Goal: Transaction & Acquisition: Obtain resource

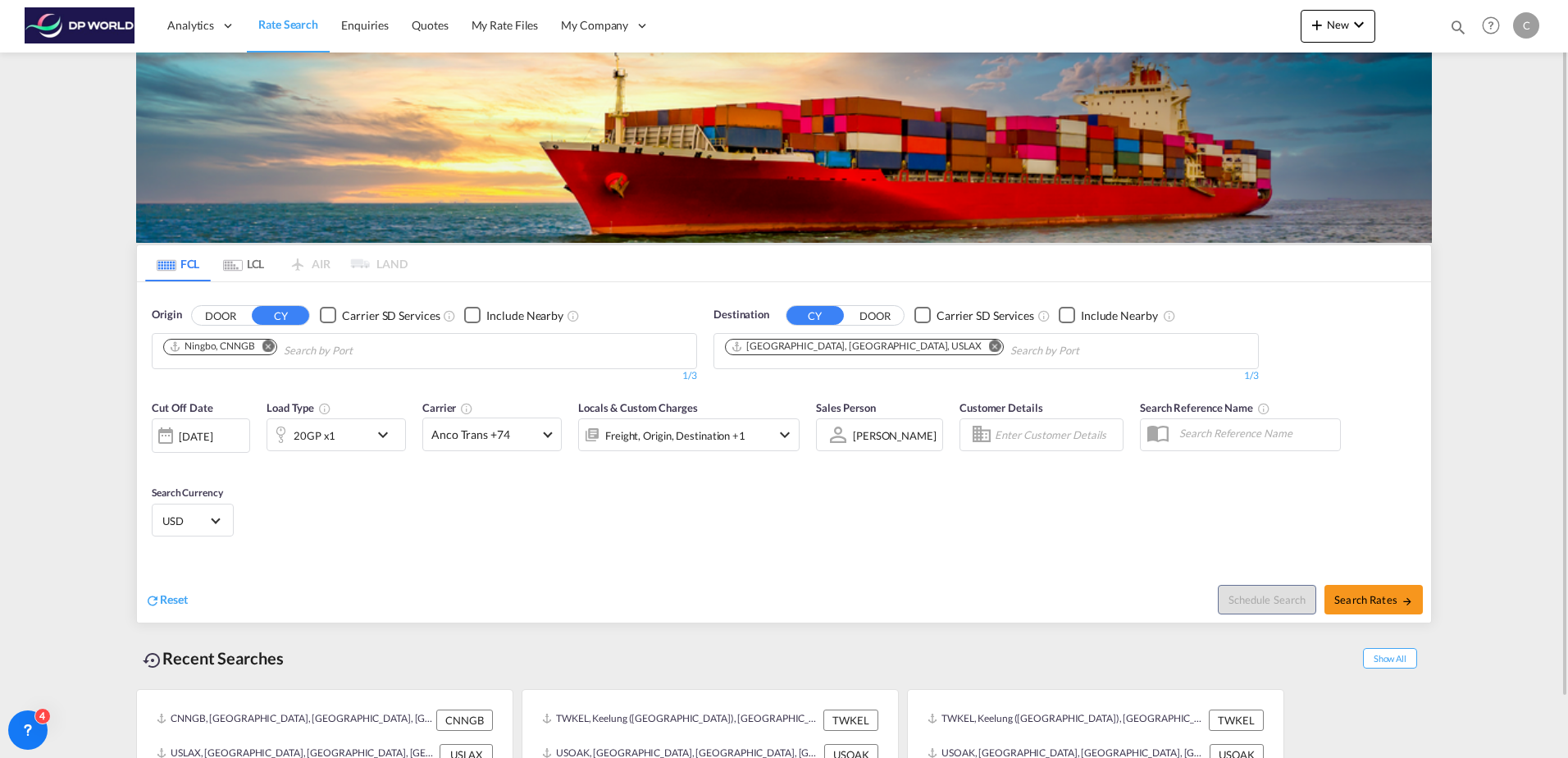
click at [271, 342] on md-icon "Remove" at bounding box center [269, 345] width 13 height 13
click at [978, 339] on button "Remove" at bounding box center [990, 348] width 24 height 17
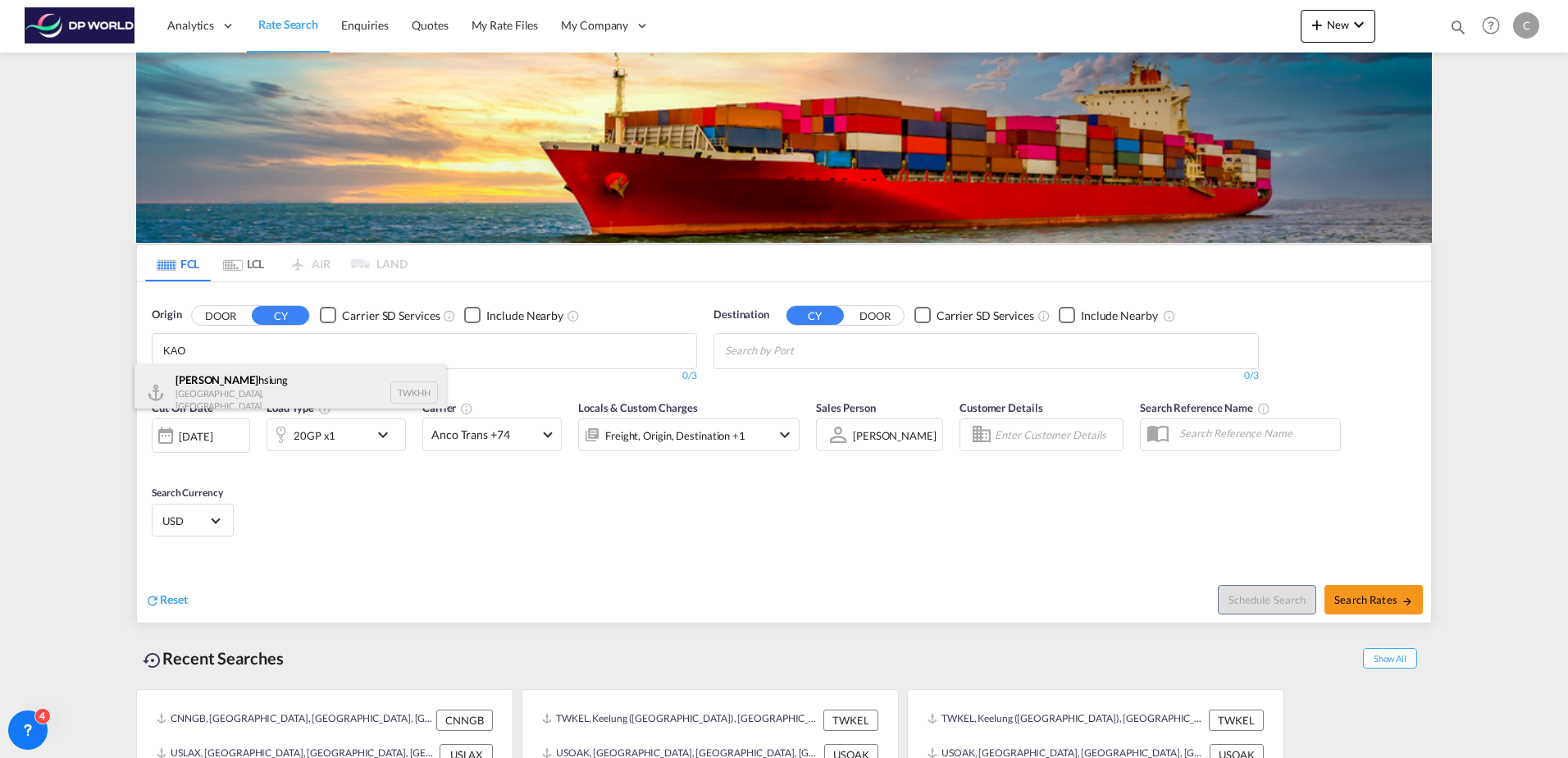
type input "KAO"
click at [249, 383] on div "Kao hsiung [GEOGRAPHIC_DATA], Province of [GEOGRAPHIC_DATA] TWKHH" at bounding box center [290, 392] width 311 height 56
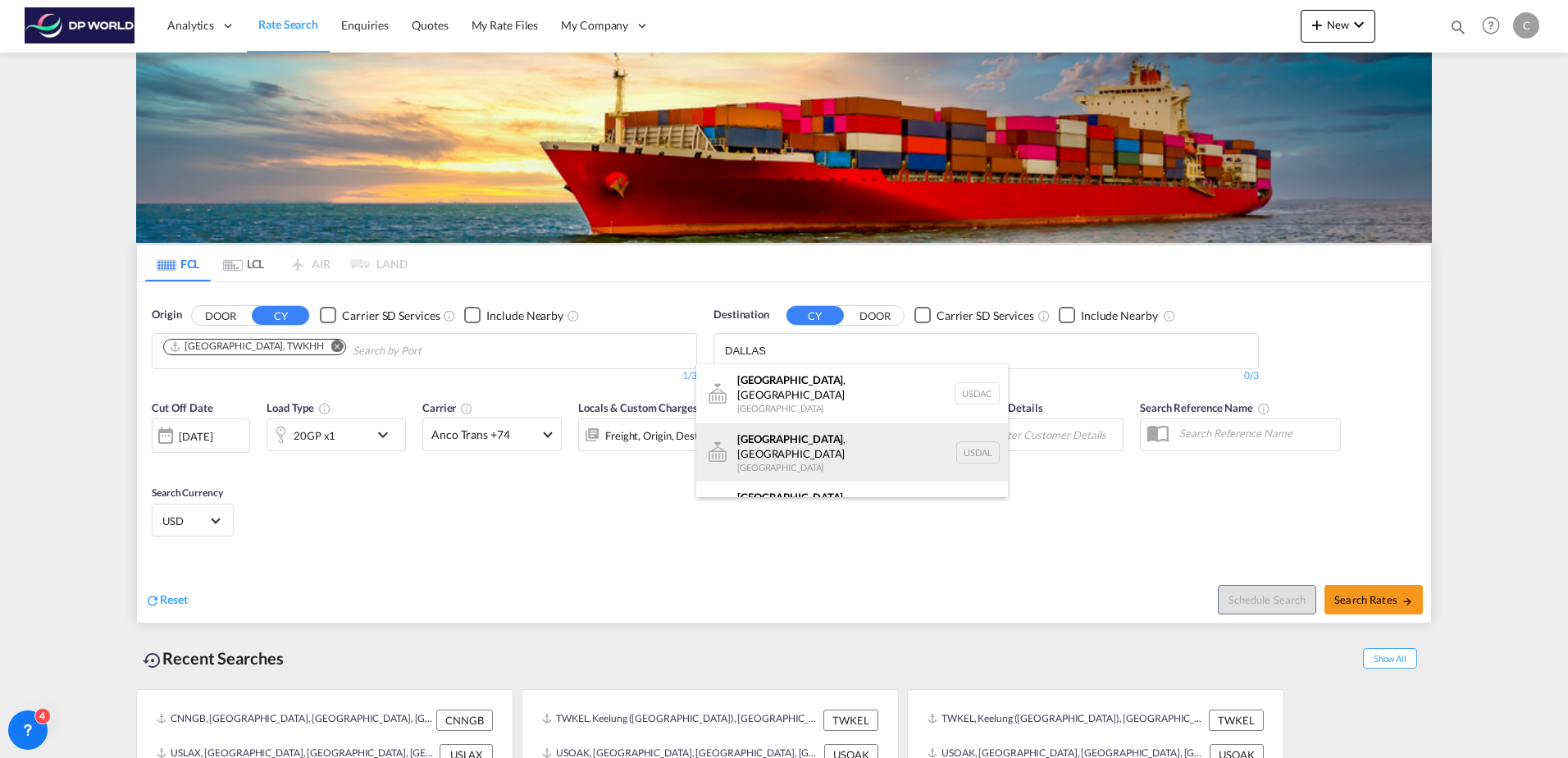
type input "DALLAS"
click at [777, 428] on div "[GEOGRAPHIC_DATA] , [GEOGRAPHIC_DATA] [GEOGRAPHIC_DATA] USDAL" at bounding box center [851, 452] width 311 height 59
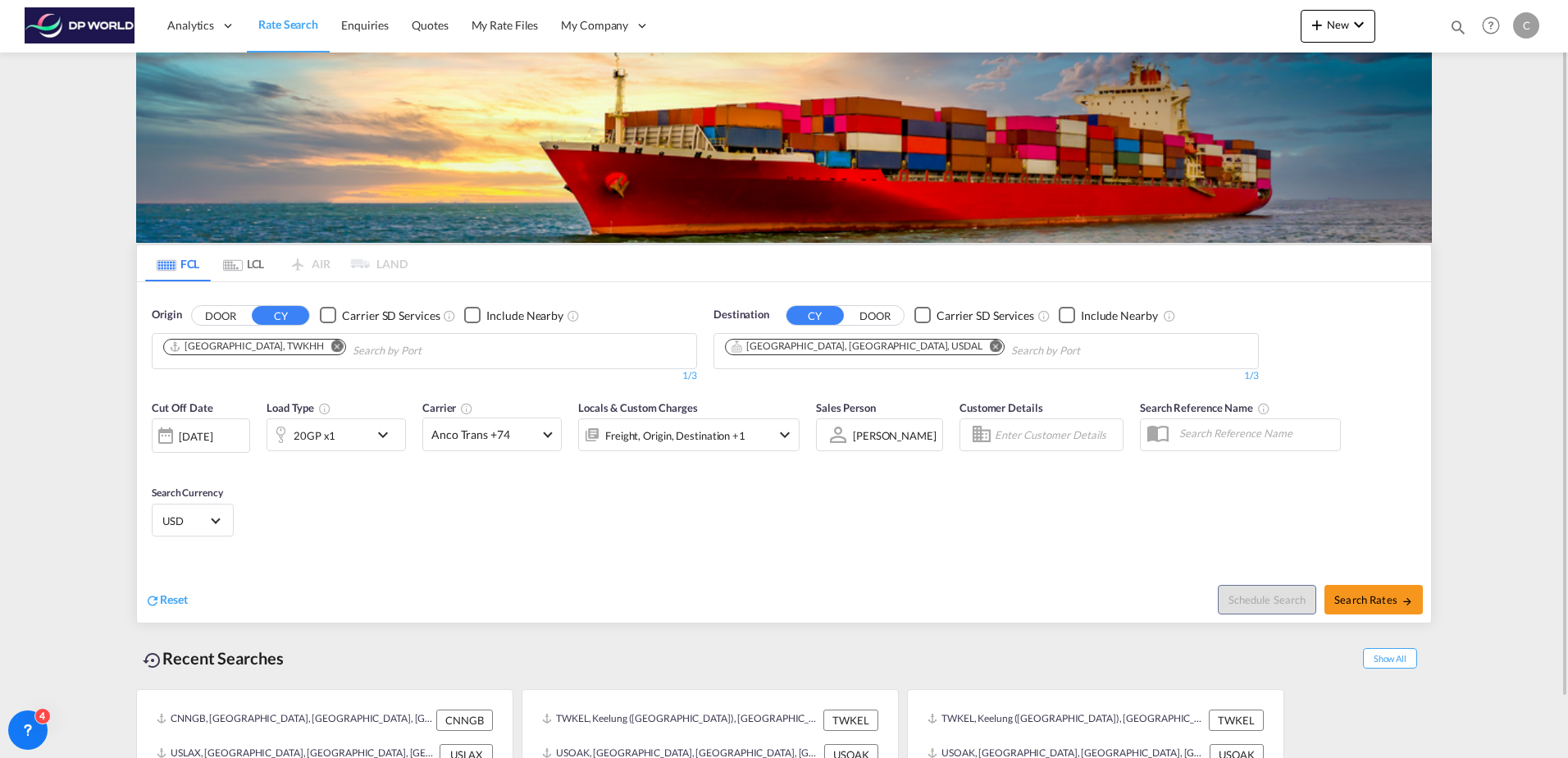
click at [348, 433] on div "20GP x1" at bounding box center [317, 434] width 102 height 33
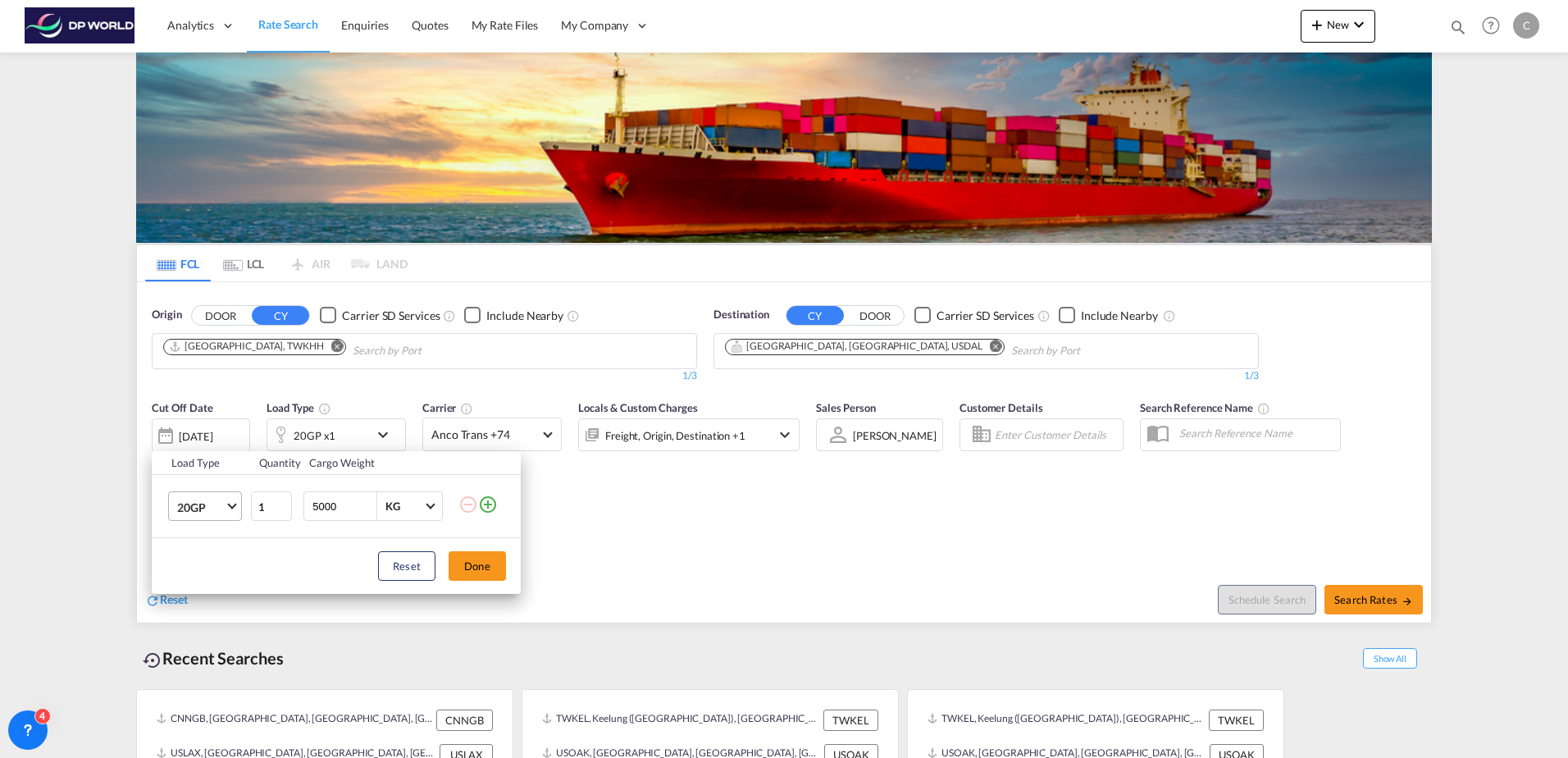
click at [230, 504] on span "Choose: \a20GP" at bounding box center [232, 504] width 9 height 9
click at [198, 578] on div "40HC" at bounding box center [192, 586] width 30 height 17
drag, startPoint x: 346, startPoint y: 508, endPoint x: 290, endPoint y: 506, distance: 56.0
click at [290, 506] on tr "40HC 1 5000 KG KG" at bounding box center [337, 506] width 369 height 63
type input "20000"
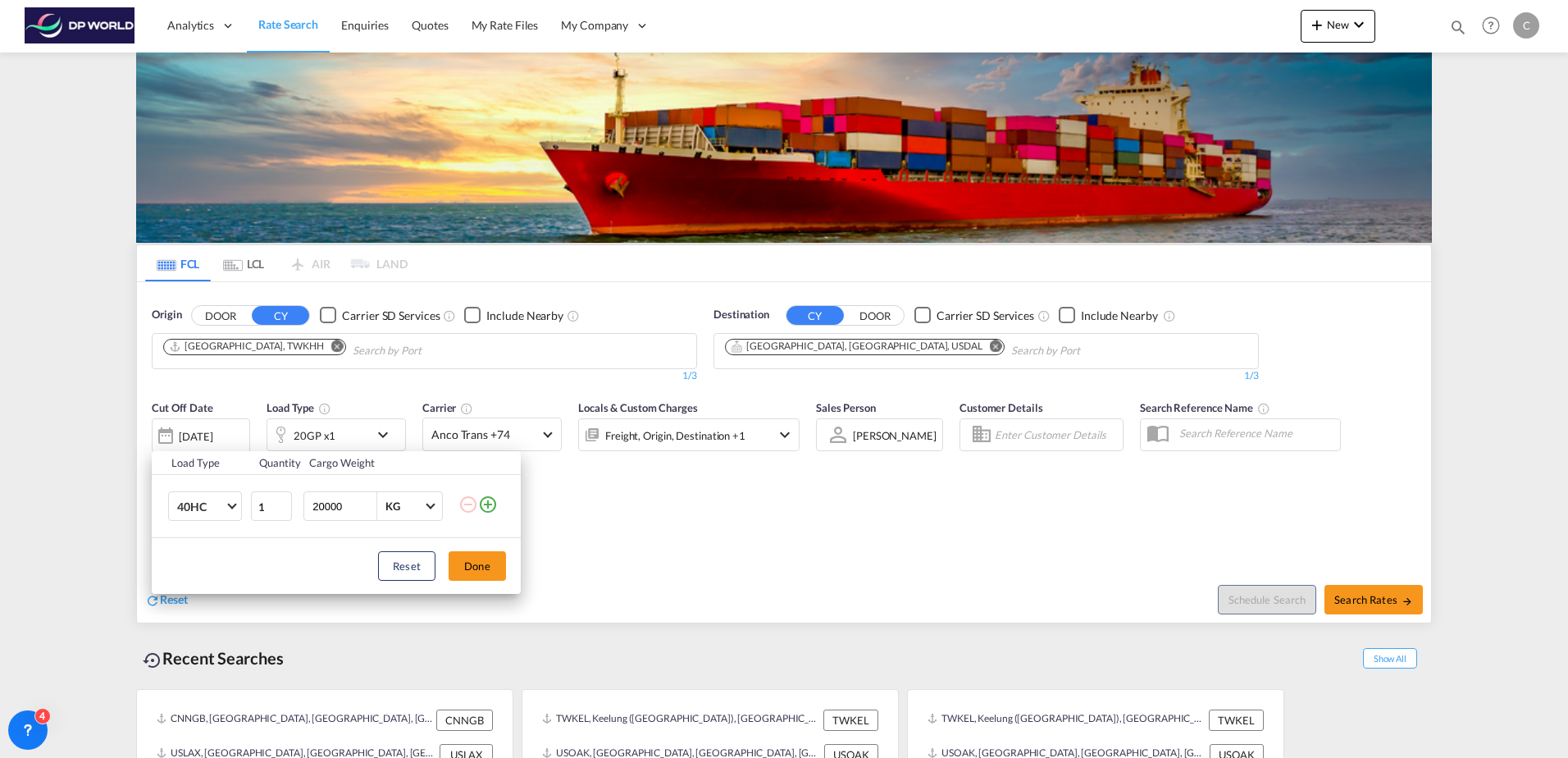
click at [289, 558] on div "Reset Done" at bounding box center [337, 566] width 369 height 55
click at [472, 565] on button "Done" at bounding box center [477, 566] width 57 height 29
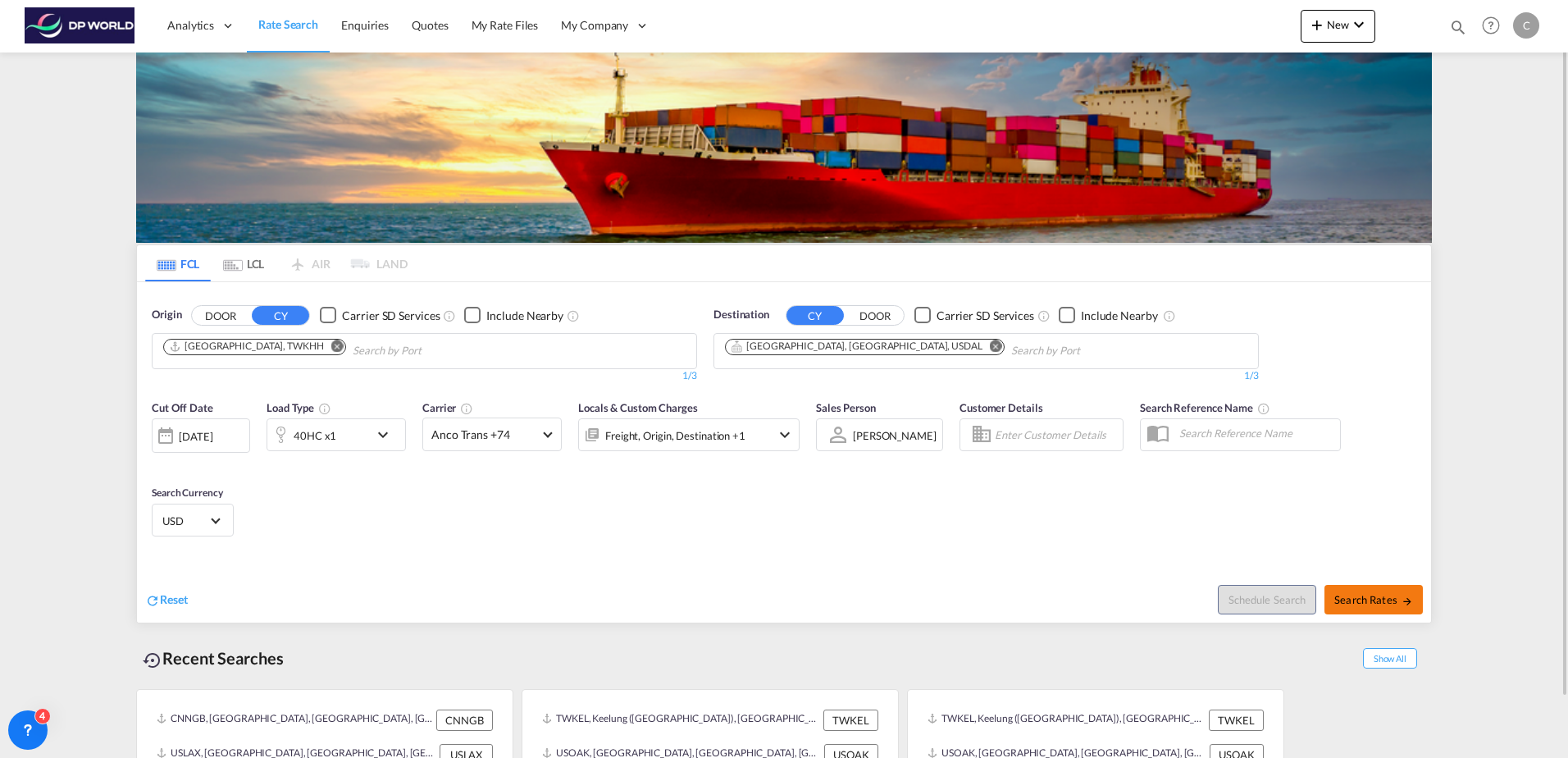
click at [1371, 599] on span "Search Rates" at bounding box center [1373, 599] width 79 height 13
type input "TWKHH to USDAL / [DATE]"
